Goal: Task Accomplishment & Management: Manage account settings

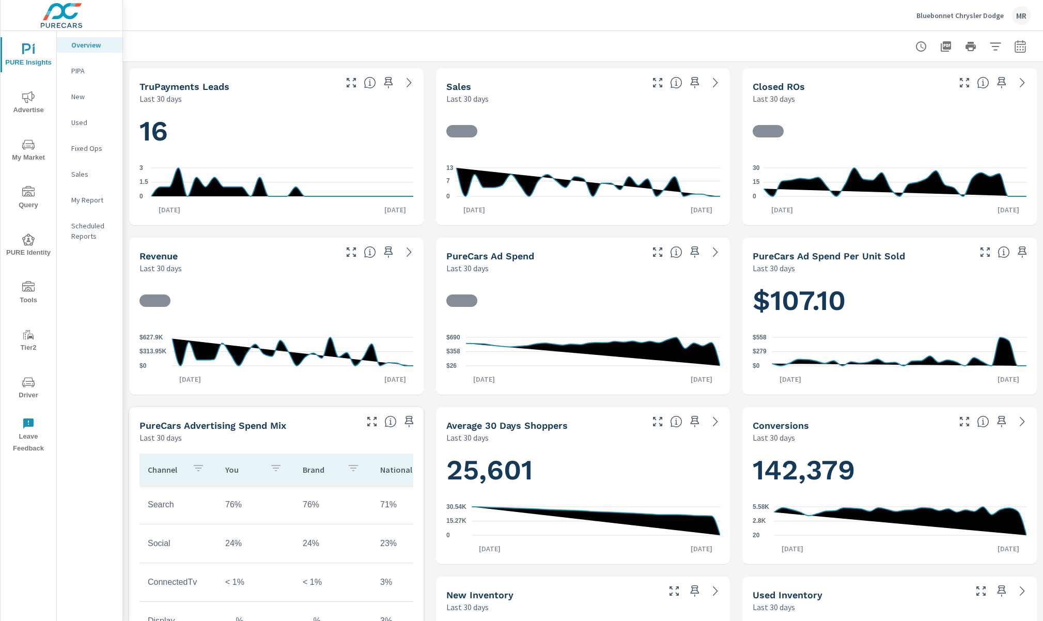
click at [24, 236] on icon "nav menu" at bounding box center [28, 239] width 12 height 12
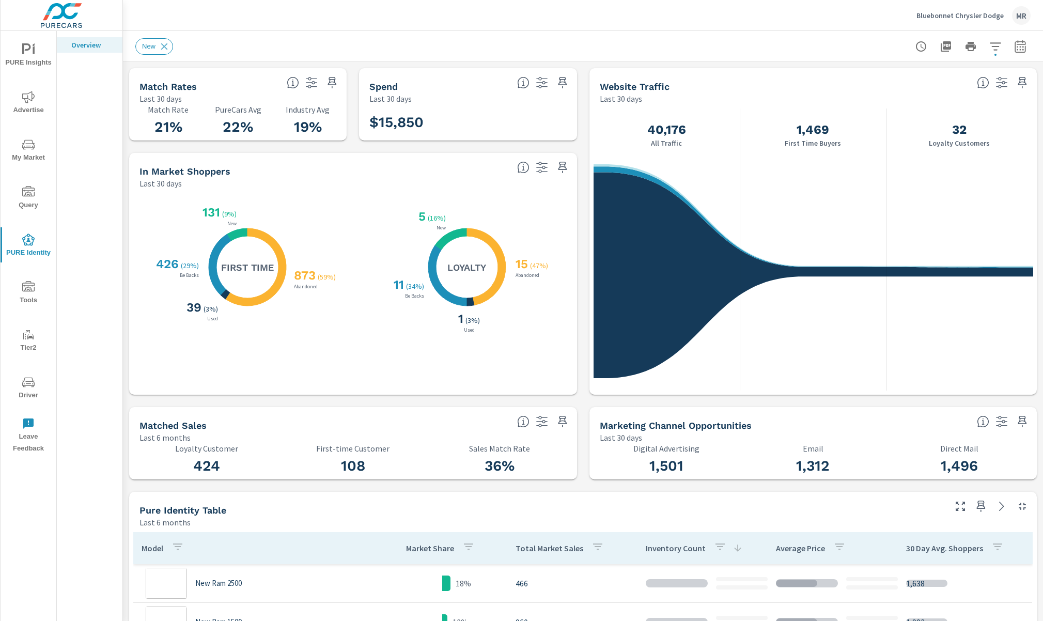
scroll to position [116, 0]
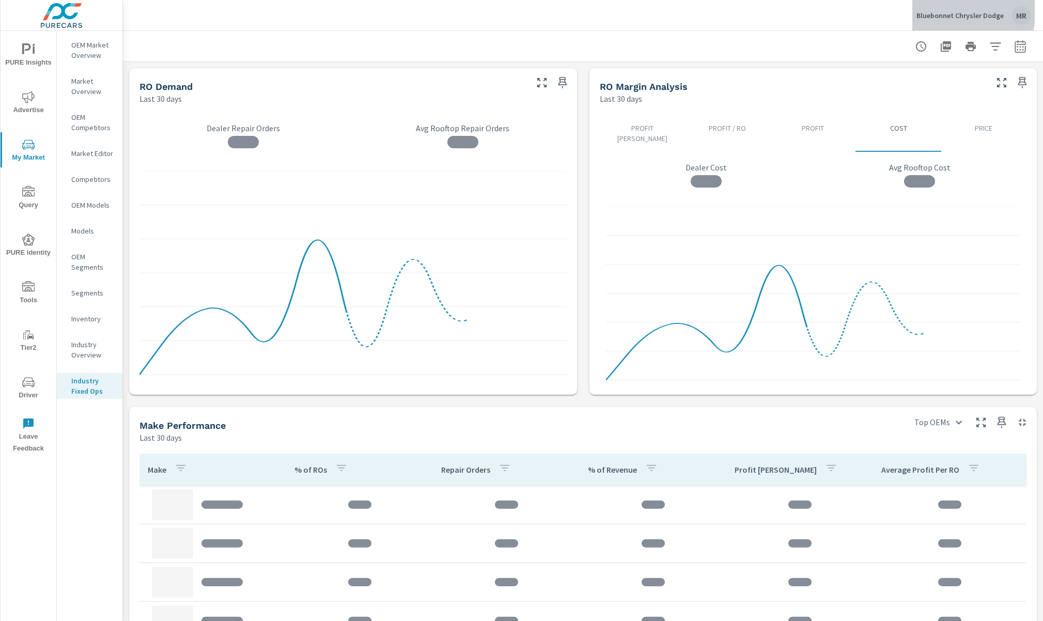
click at [929, 11] on p "Bluebonnet Chrysler Dodge" at bounding box center [959, 15] width 87 height 9
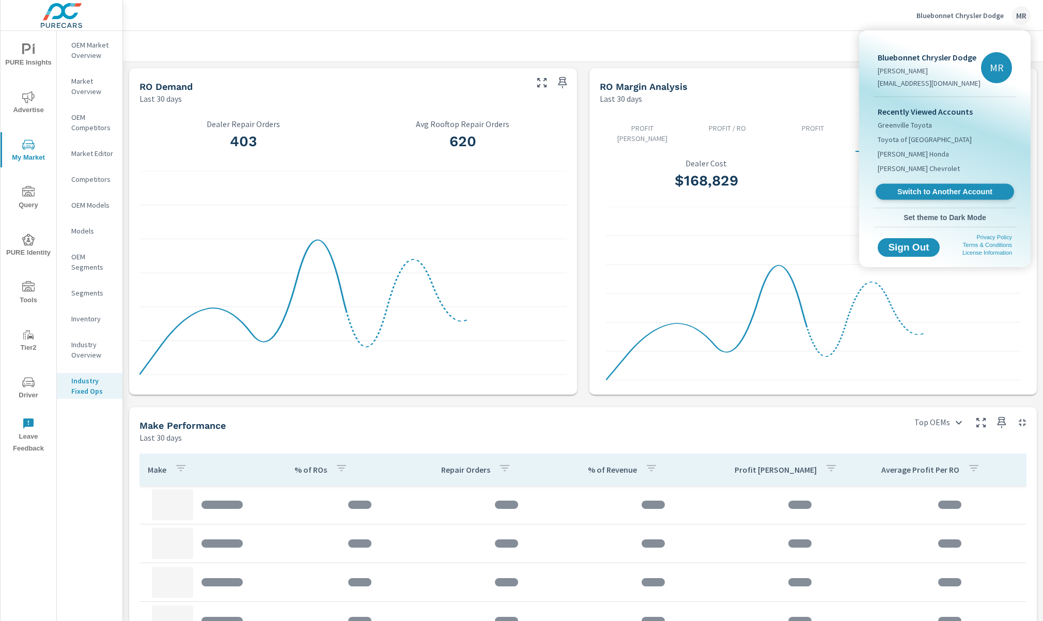
click at [906, 189] on span "Switch to Another Account" at bounding box center [944, 192] width 127 height 10
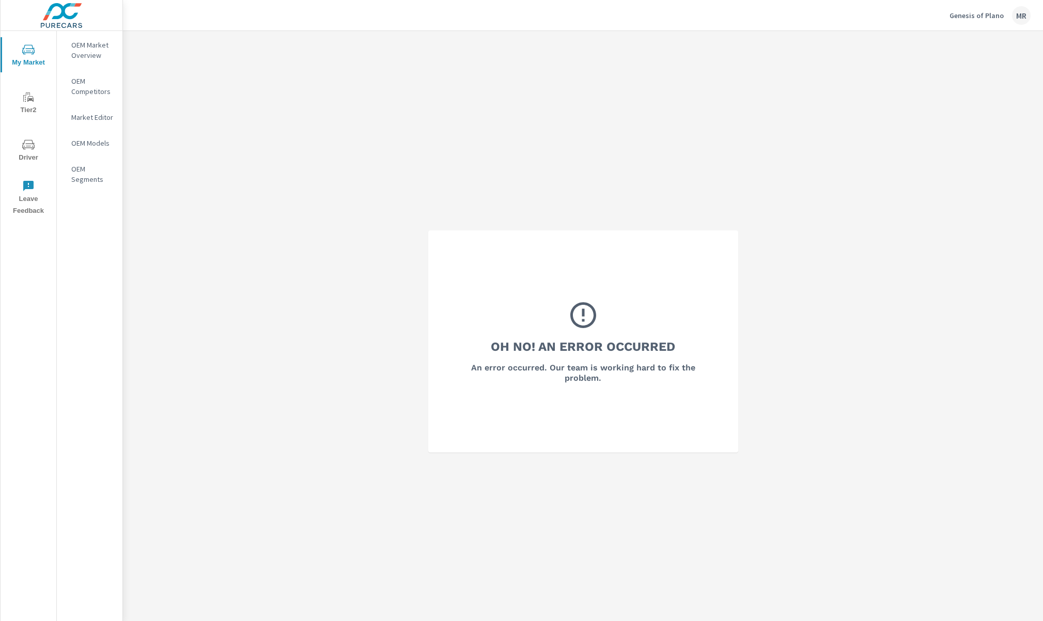
click at [28, 55] on icon "nav menu" at bounding box center [28, 49] width 12 height 12
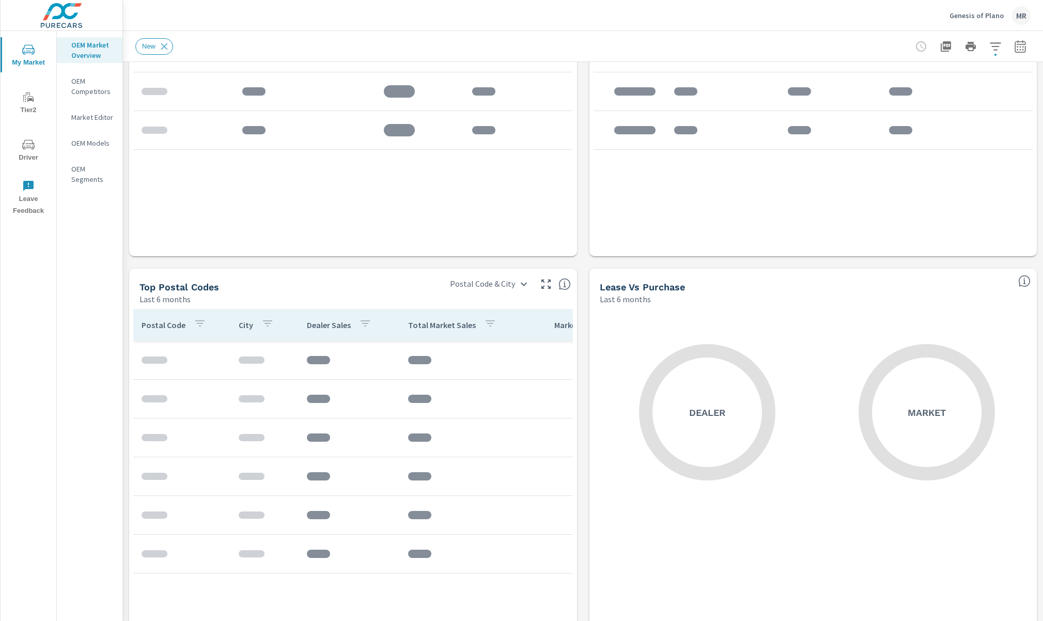
scroll to position [797, 0]
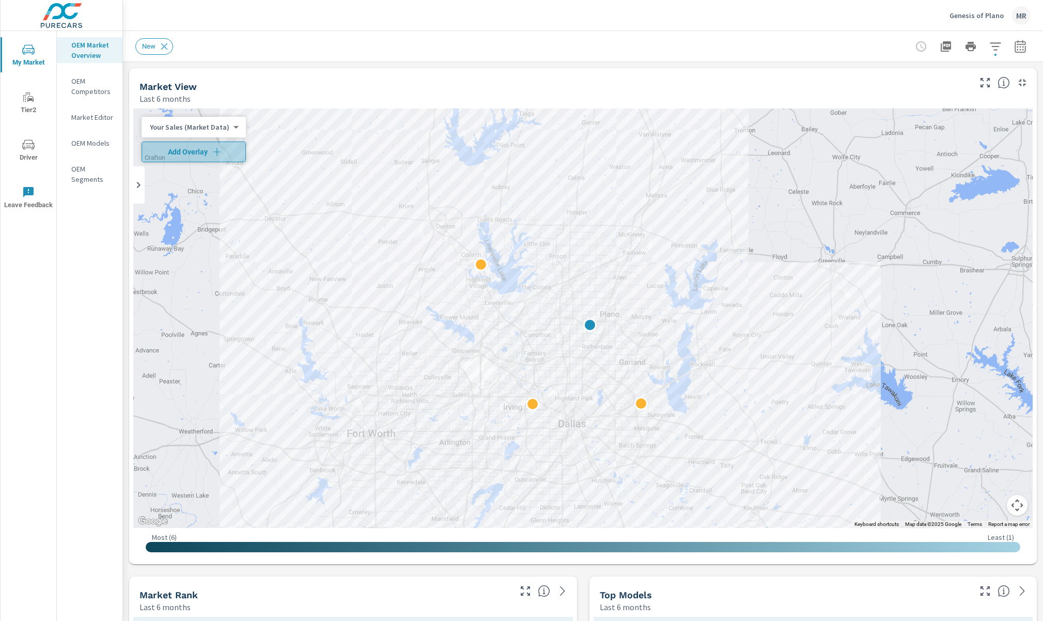
click at [214, 151] on icon "button" at bounding box center [217, 152] width 10 height 10
